Goal: Task Accomplishment & Management: Use online tool/utility

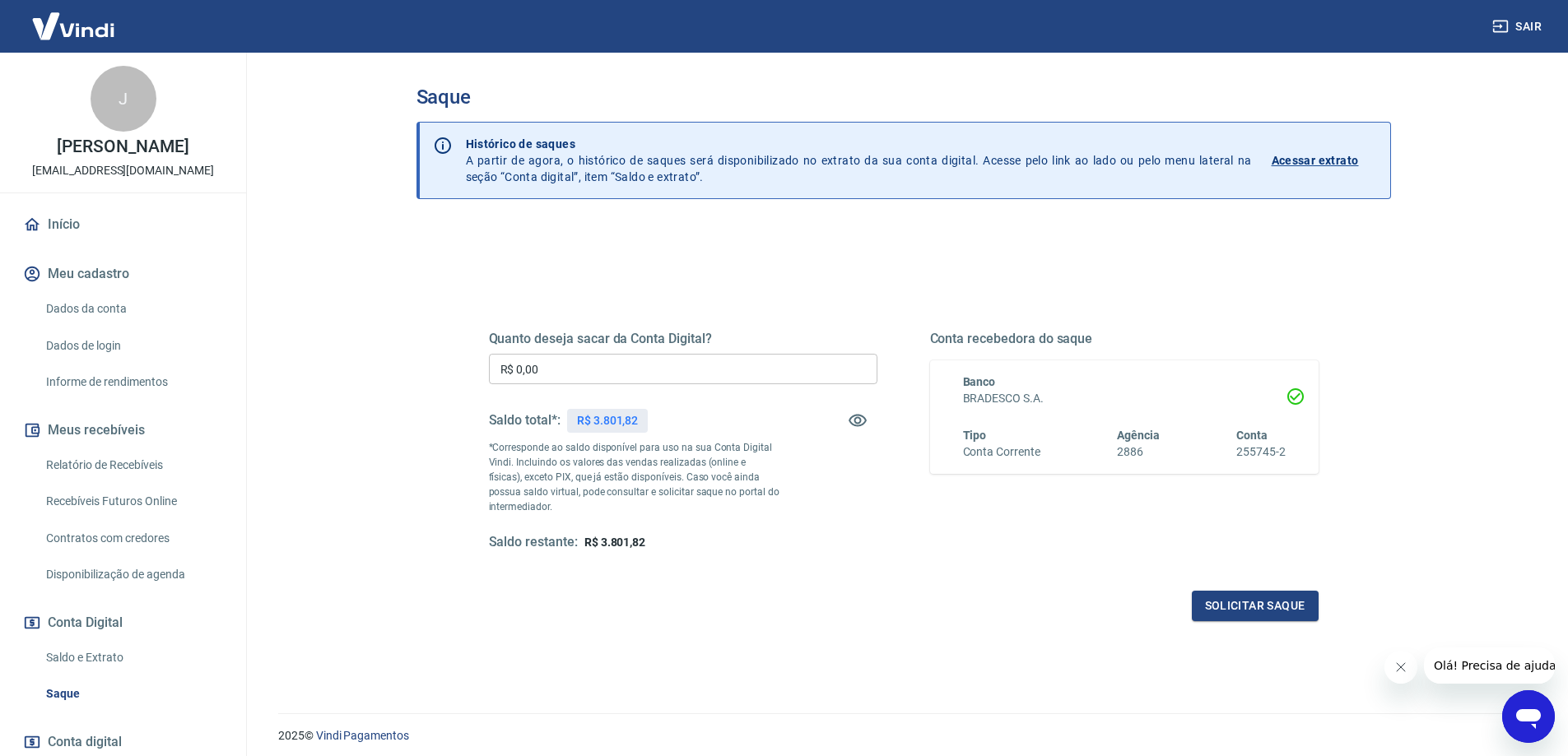
click at [604, 372] on input "R$ 0,00" at bounding box center [683, 369] width 389 height 31
type input "R$ 3.801,82"
click at [1274, 604] on button "Solicitar saque" at bounding box center [1255, 606] width 126 height 31
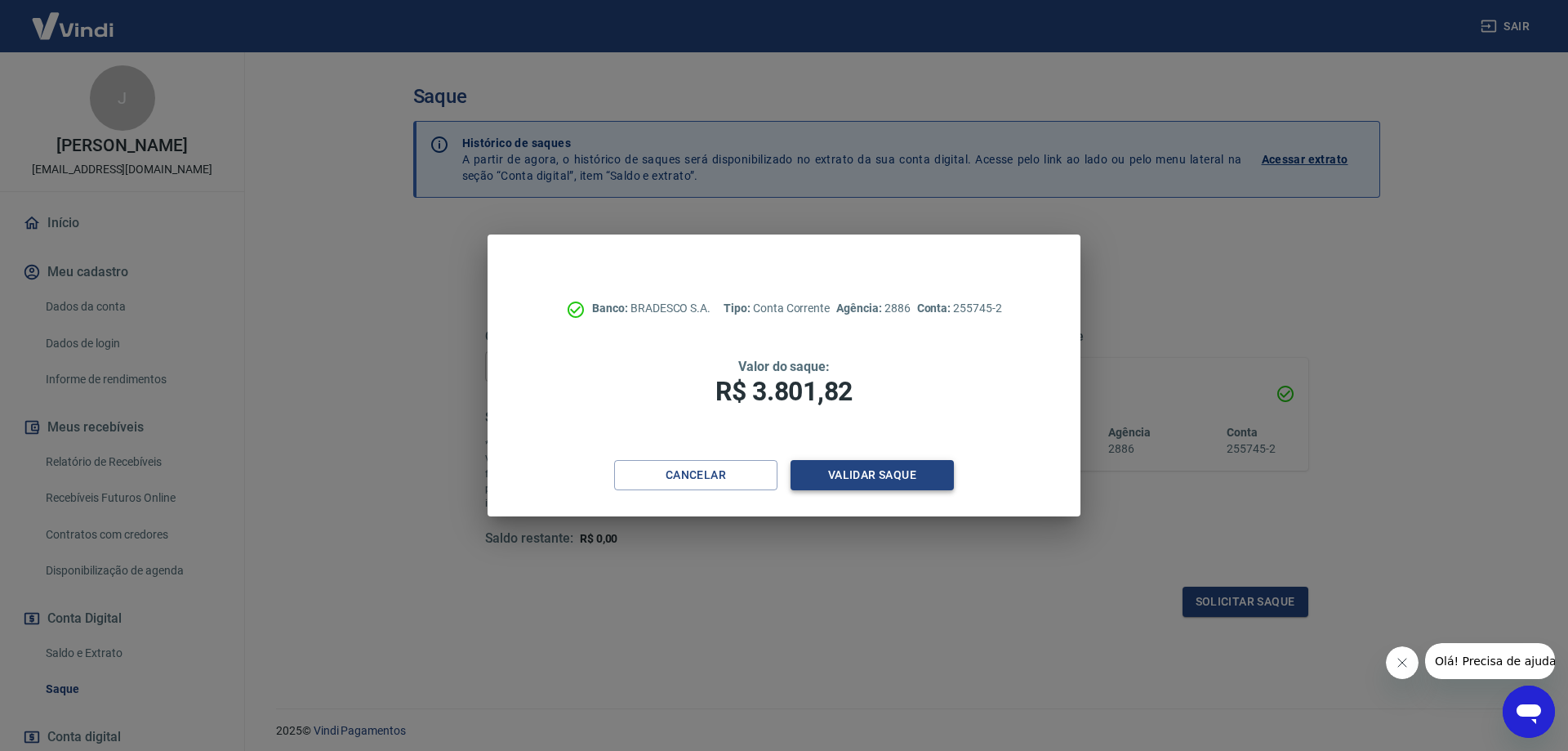
click at [870, 475] on button "Validar saque" at bounding box center [872, 475] width 163 height 30
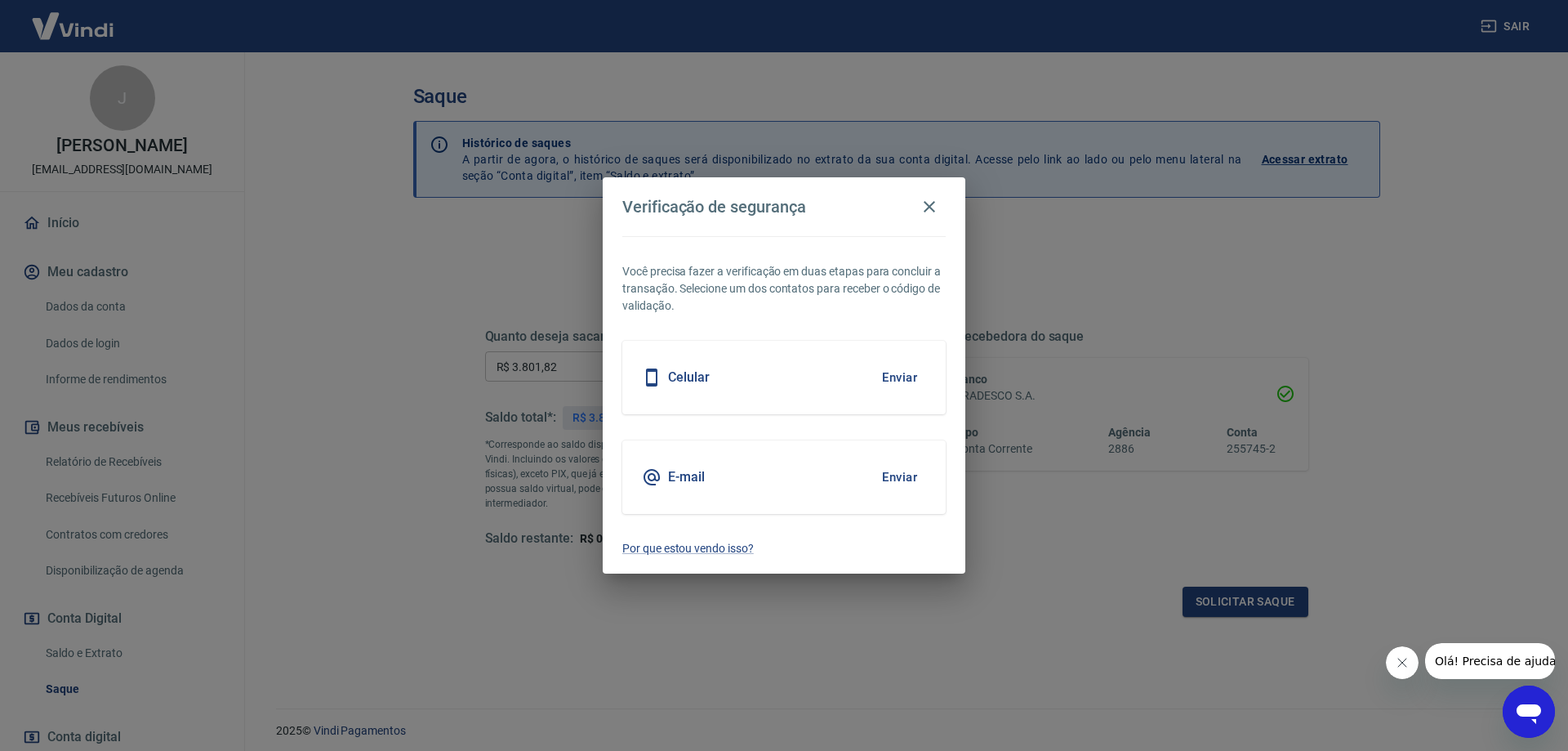
click at [907, 476] on button "Enviar" at bounding box center [899, 477] width 53 height 35
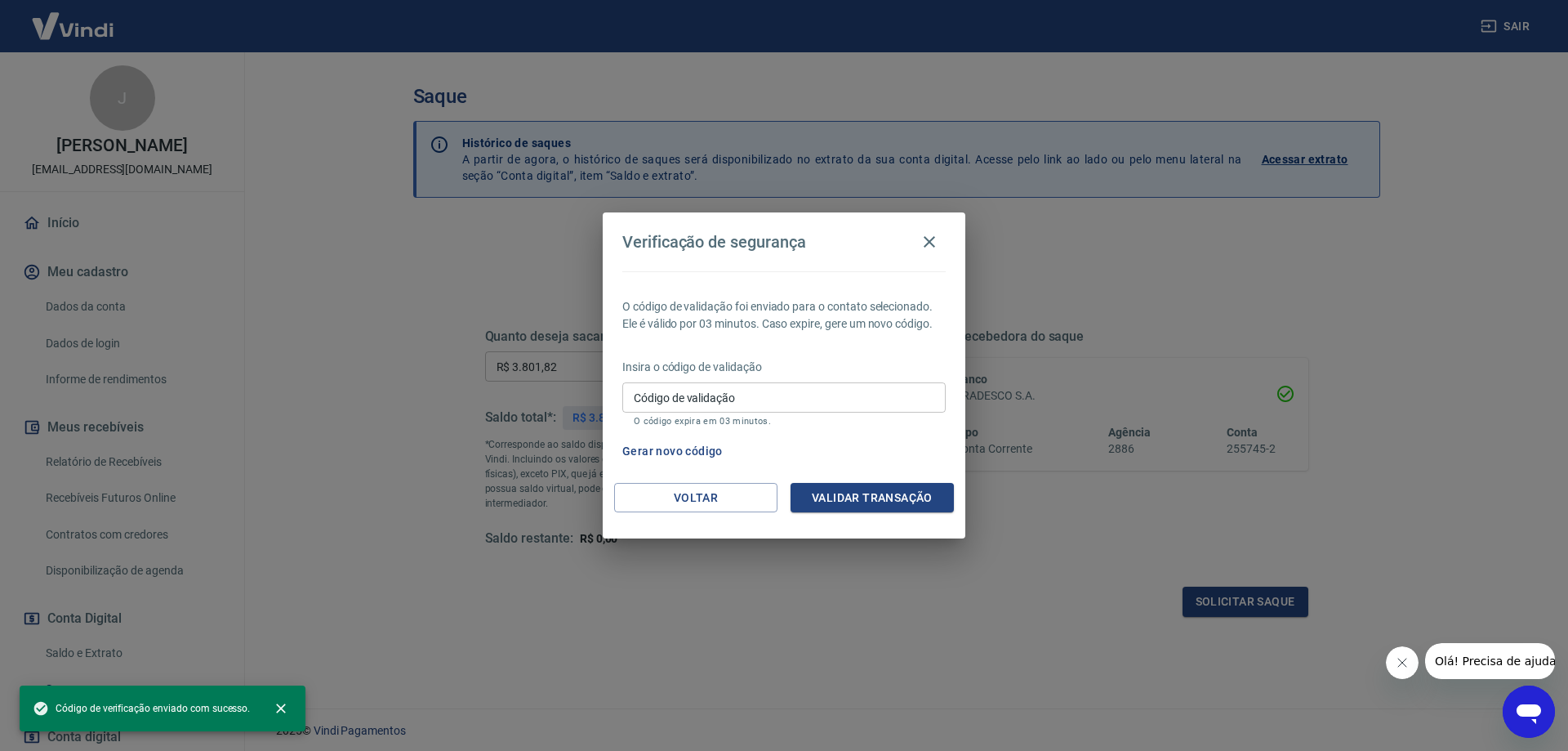
click at [689, 402] on input "Código de validação" at bounding box center [784, 398] width 324 height 30
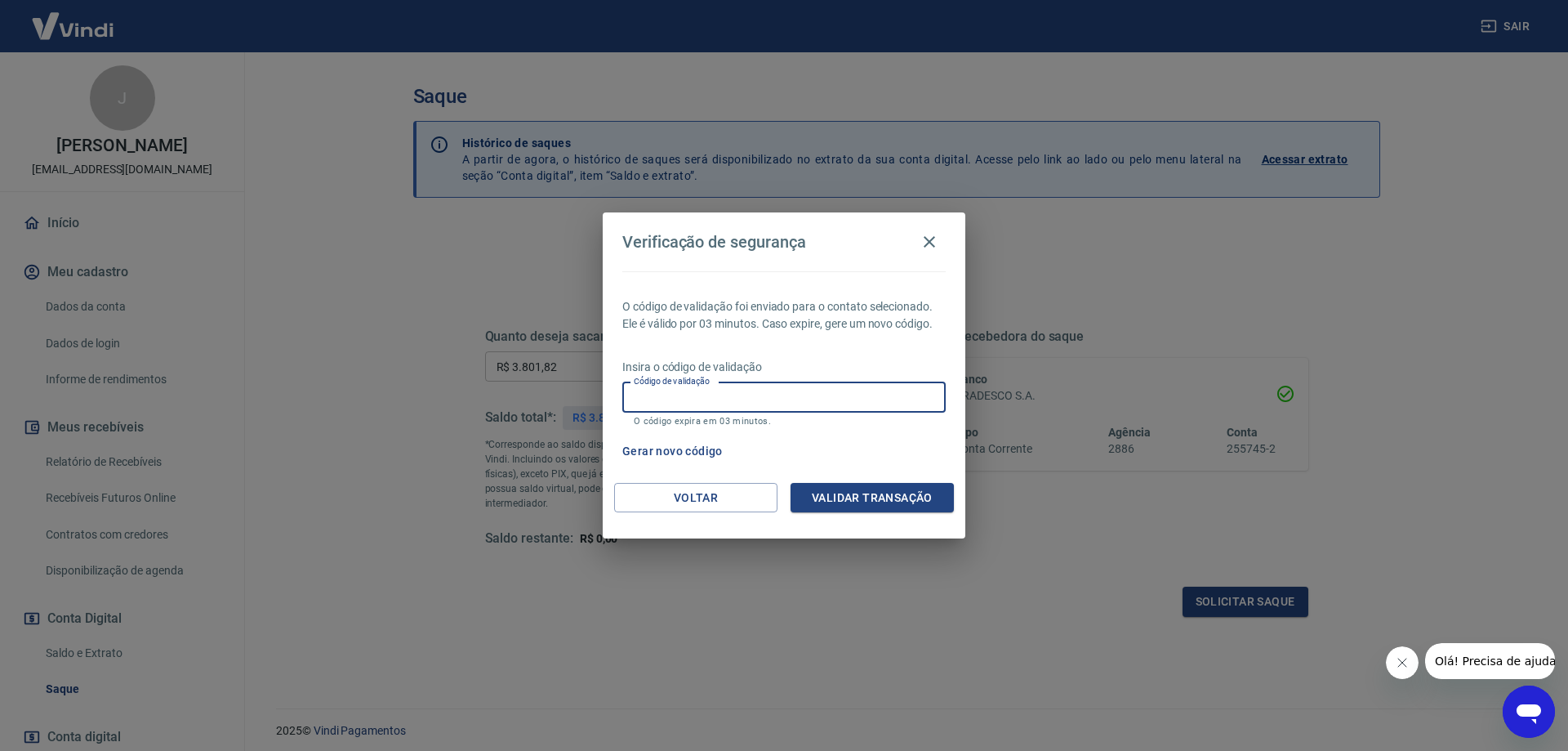
paste input "113032"
type input "113032"
click at [889, 496] on button "Validar transação" at bounding box center [872, 498] width 163 height 30
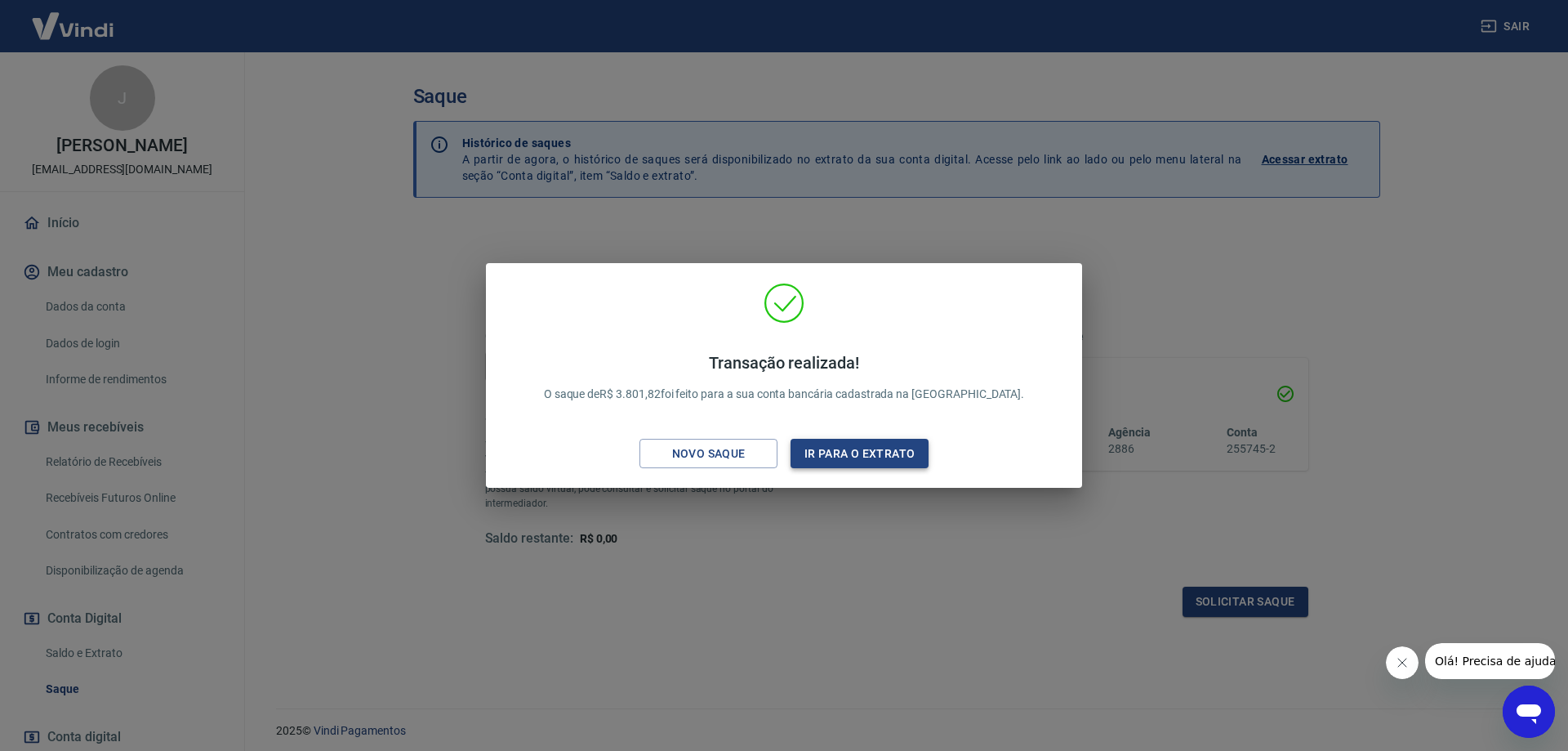
click at [847, 453] on button "Ir para o extrato" at bounding box center [859, 454] width 138 height 30
